Goal: Transaction & Acquisition: Book appointment/travel/reservation

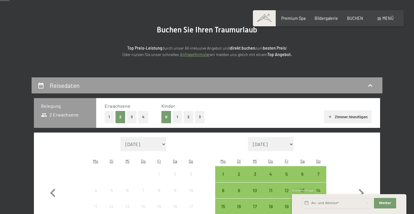
scroll to position [47, 0]
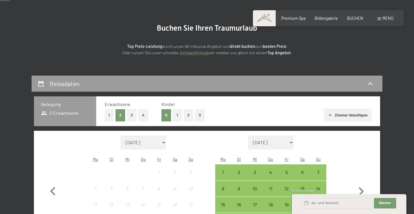
click at [180, 112] on button "1" at bounding box center [177, 115] width 9 height 12
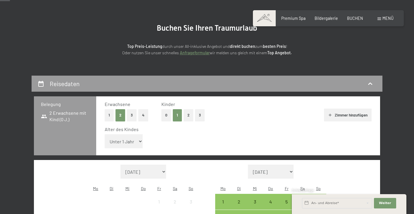
select select "5"
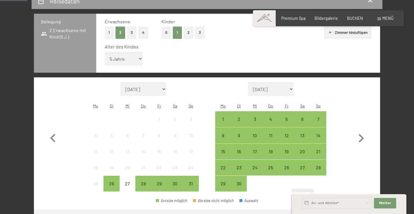
scroll to position [131, 0]
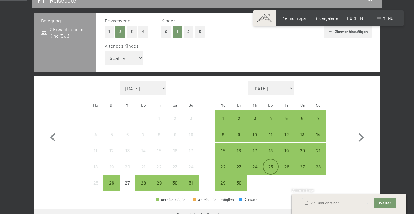
click at [268, 164] on div "25" at bounding box center [270, 171] width 15 height 15
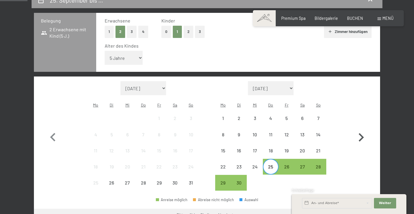
click at [360, 129] on icon "button" at bounding box center [360, 137] width 17 height 17
select select "2025-09-01"
select select "2025-10-01"
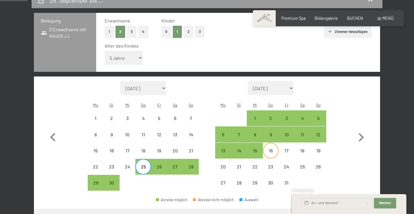
select select "2025-09-01"
select select "2025-10-01"
click at [176, 164] on div "27" at bounding box center [175, 171] width 15 height 15
select select "2025-09-01"
select select "2025-10-01"
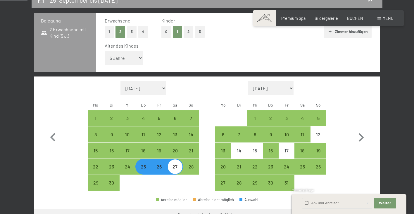
click at [176, 164] on div "27" at bounding box center [175, 171] width 15 height 15
select select "2025-09-01"
select select "2025-10-01"
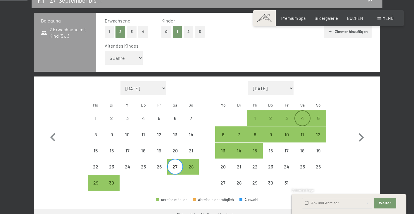
click at [305, 116] on div "4" at bounding box center [302, 123] width 15 height 15
select select "2025-09-01"
select select "2025-10-01"
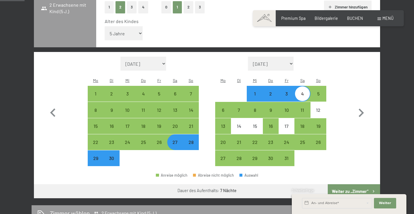
scroll to position [156, 0]
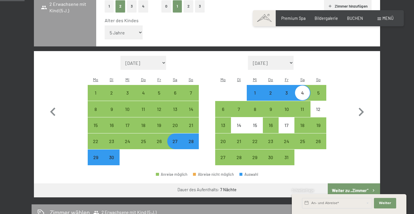
click at [341, 183] on button "Weiter zu „Zimmer“" at bounding box center [353, 190] width 52 height 14
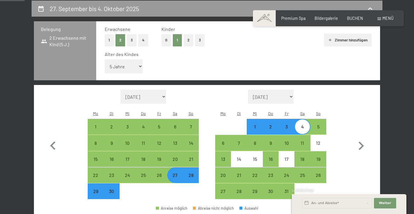
select select "2025-09-01"
select select "2025-10-01"
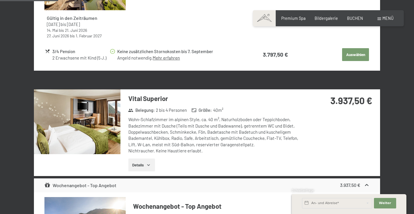
scroll to position [341, 0]
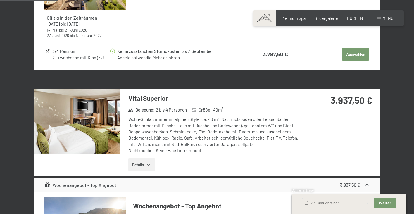
click at [150, 162] on icon "button" at bounding box center [148, 164] width 5 height 5
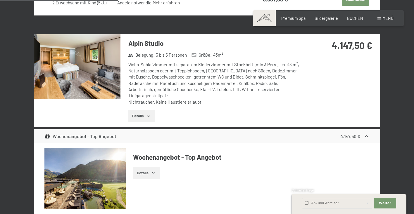
scroll to position [714, 0]
click at [143, 110] on button "Details" at bounding box center [141, 116] width 27 height 13
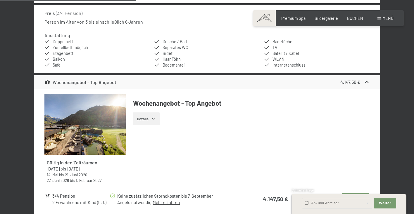
scroll to position [855, 0]
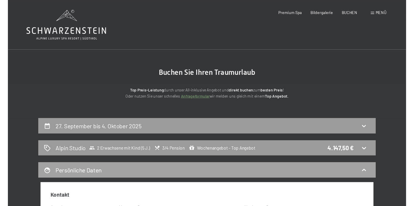
scroll to position [0, 0]
